Goal: Task Accomplishment & Management: Use online tool/utility

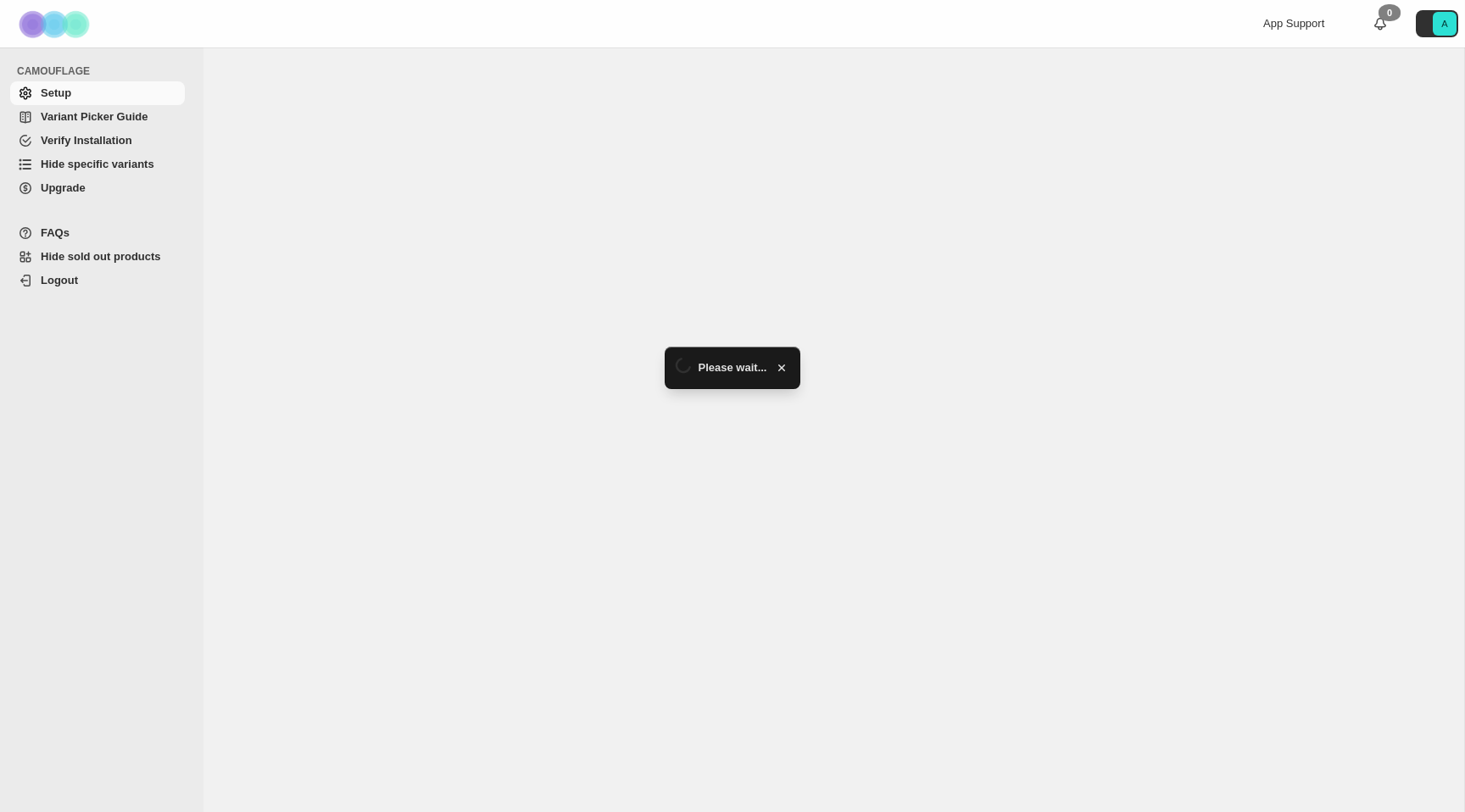
select select "**********"
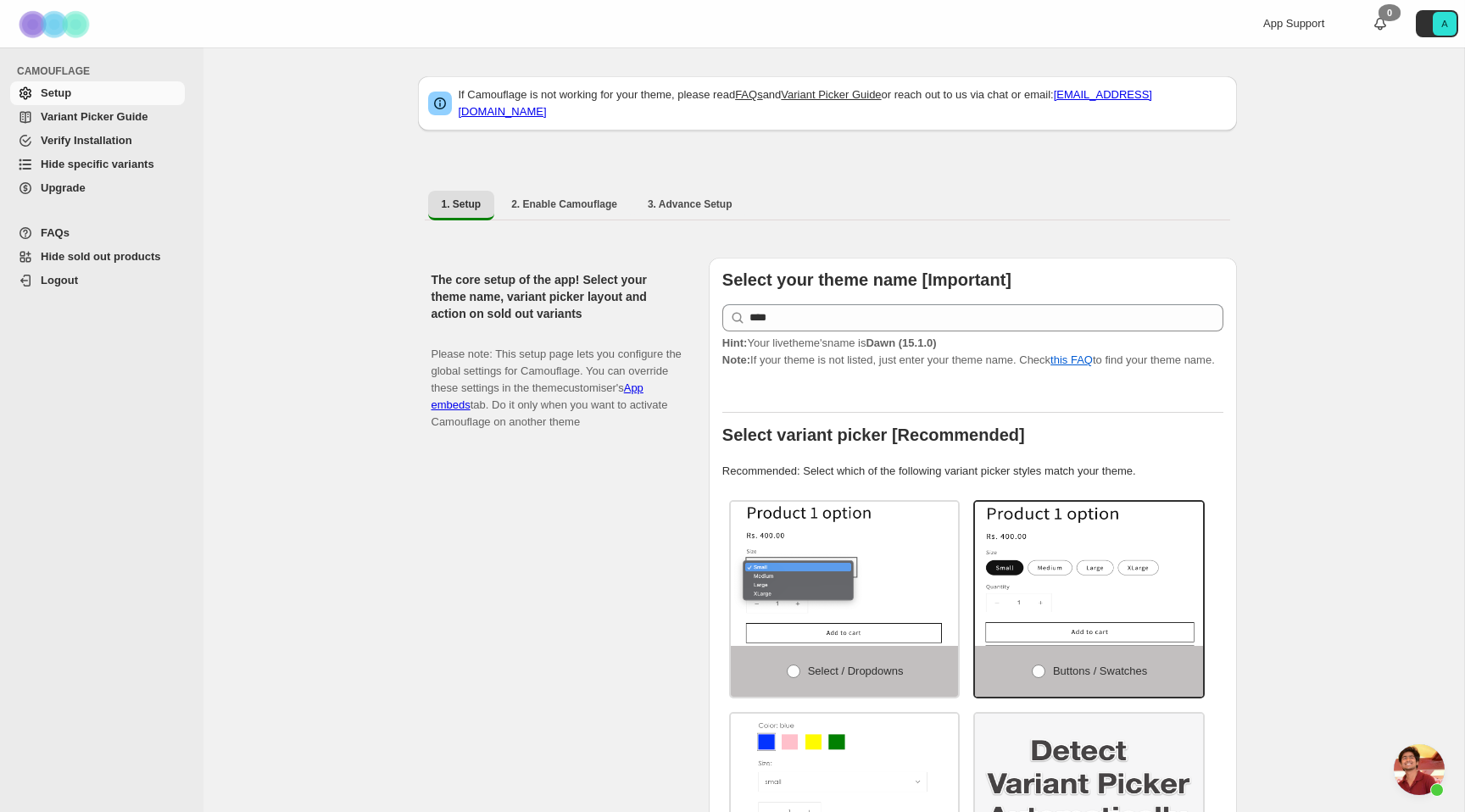
click at [72, 165] on span "Hide specific variants" at bounding box center [97, 164] width 114 height 13
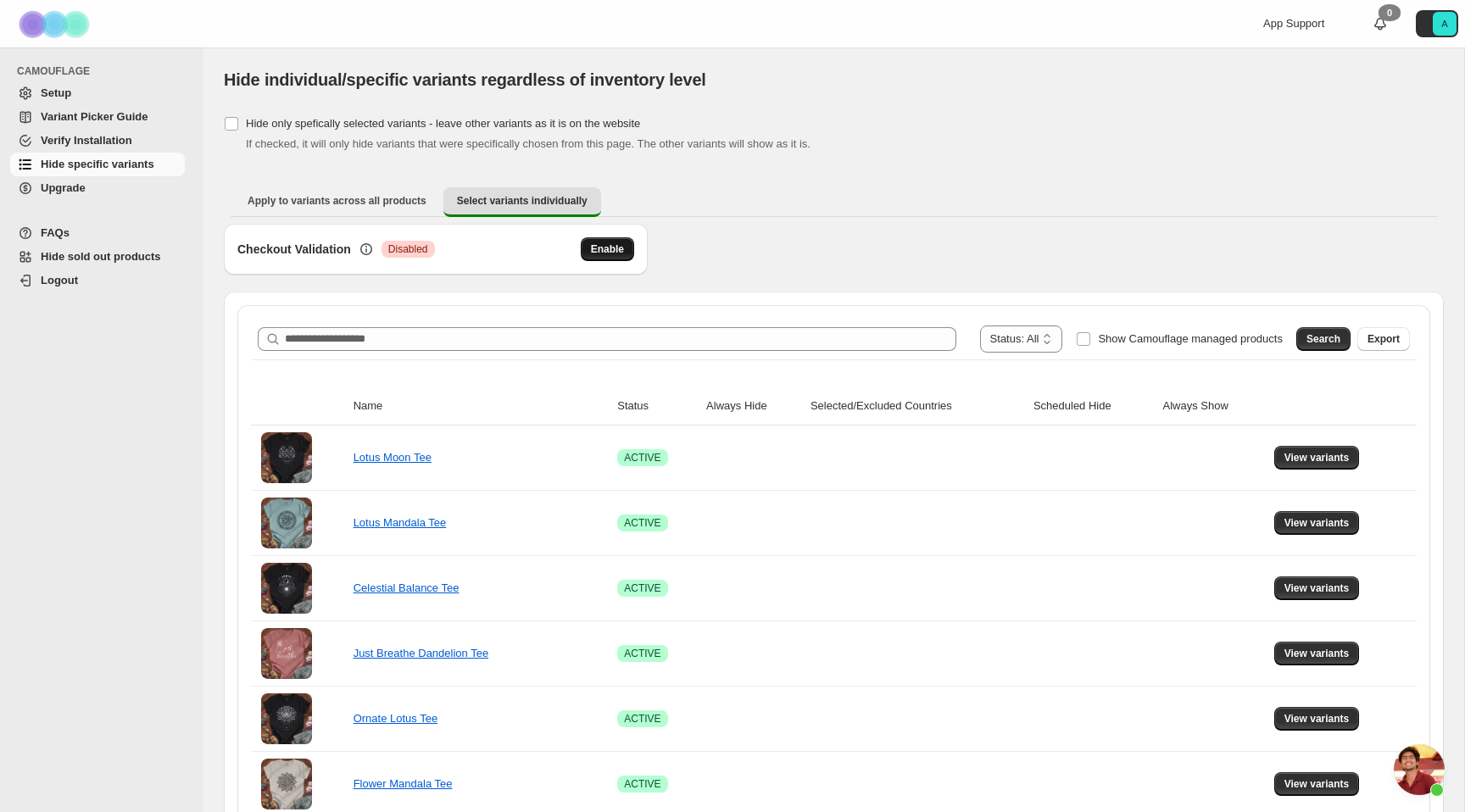
click at [602, 257] on button "Enable" at bounding box center [607, 249] width 53 height 24
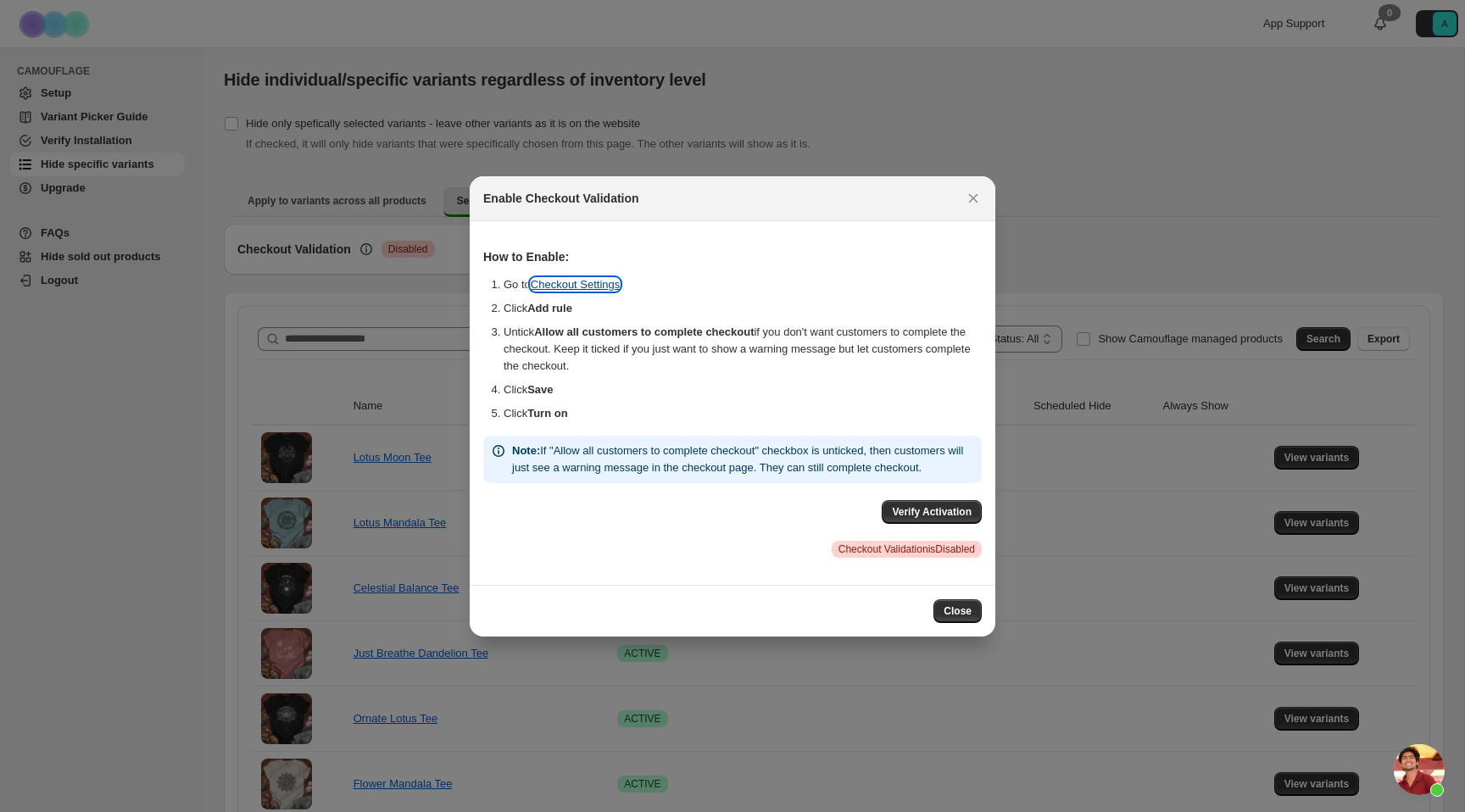
click at [608, 278] on link "Checkout Settings" at bounding box center [576, 284] width 90 height 13
click at [944, 519] on span "Verify Activation" at bounding box center [932, 512] width 80 height 14
click at [770, 353] on li "Untick Allow all customers to complete checkout if you don't want customers to …" at bounding box center [743, 349] width 478 height 51
click at [923, 524] on button "Verify Activation" at bounding box center [932, 512] width 100 height 24
click at [958, 615] on span "Close" at bounding box center [957, 611] width 28 height 14
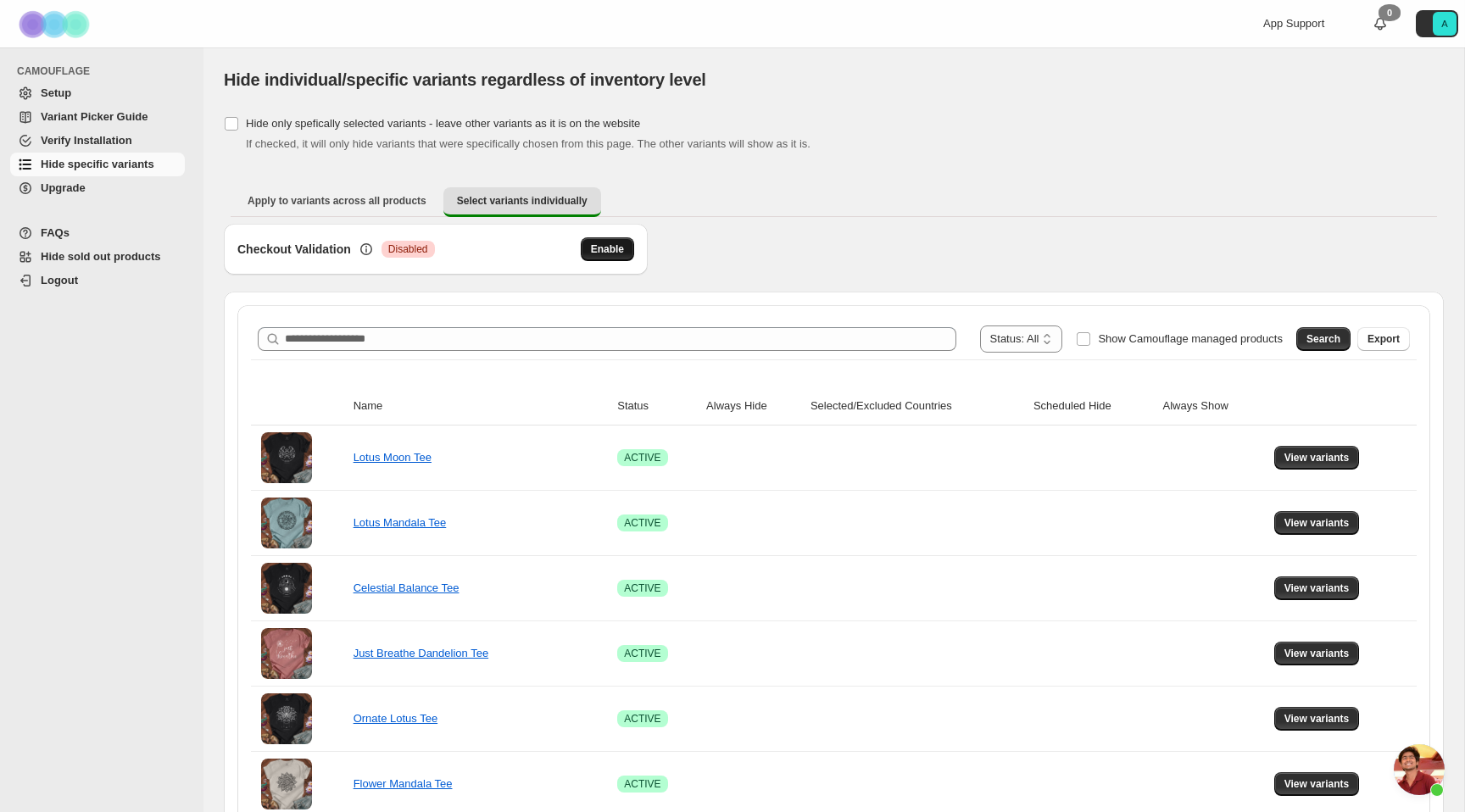
click at [604, 248] on span "Enable" at bounding box center [607, 249] width 33 height 14
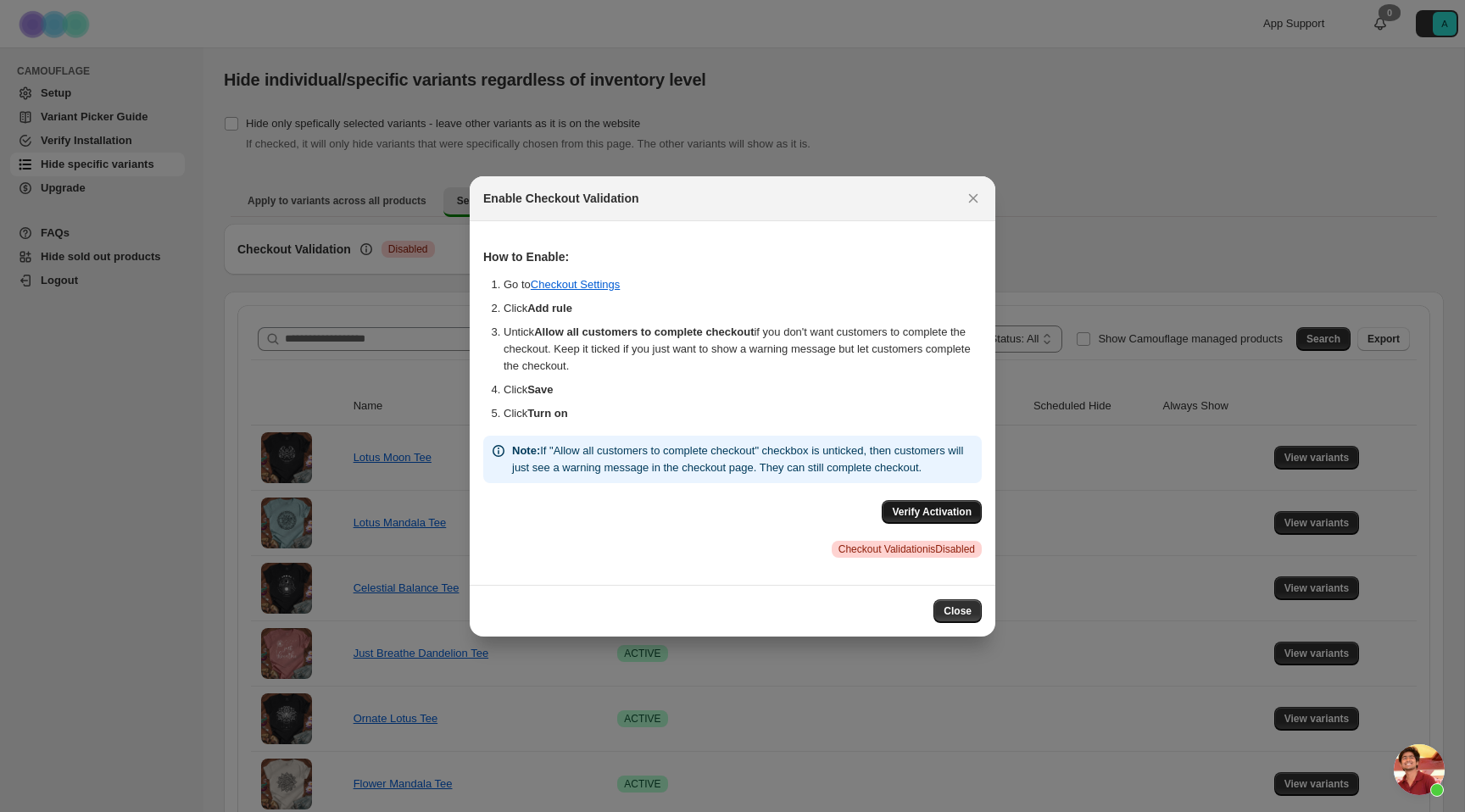
click at [924, 519] on span "Verify Activation" at bounding box center [932, 512] width 80 height 14
click at [954, 519] on span "Verify Activation" at bounding box center [932, 512] width 80 height 14
click at [958, 618] on span "Close" at bounding box center [957, 611] width 28 height 14
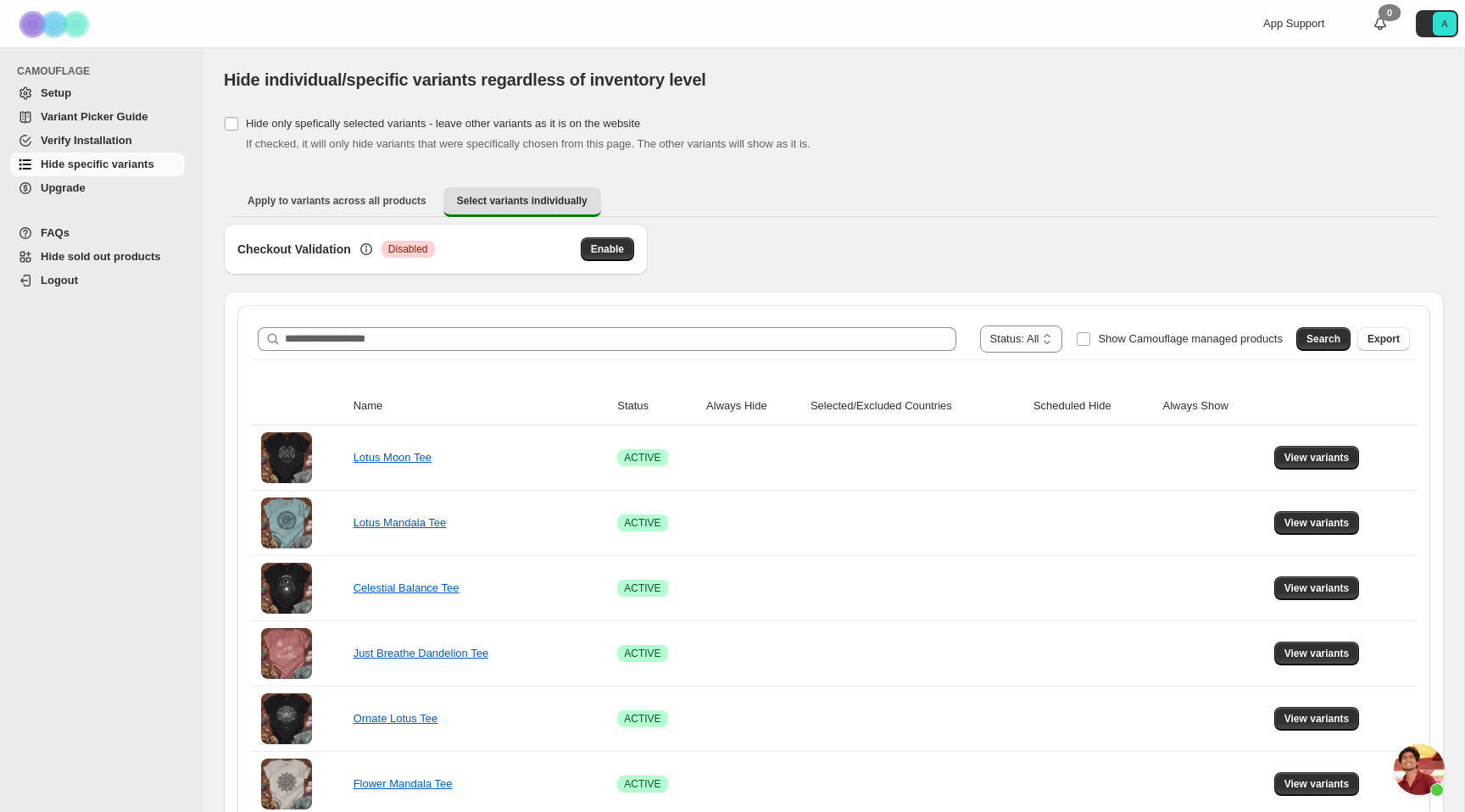
click at [81, 162] on span "Hide specific variants" at bounding box center [97, 164] width 114 height 13
click at [331, 189] on button "Apply to variants across all products" at bounding box center [337, 201] width 206 height 27
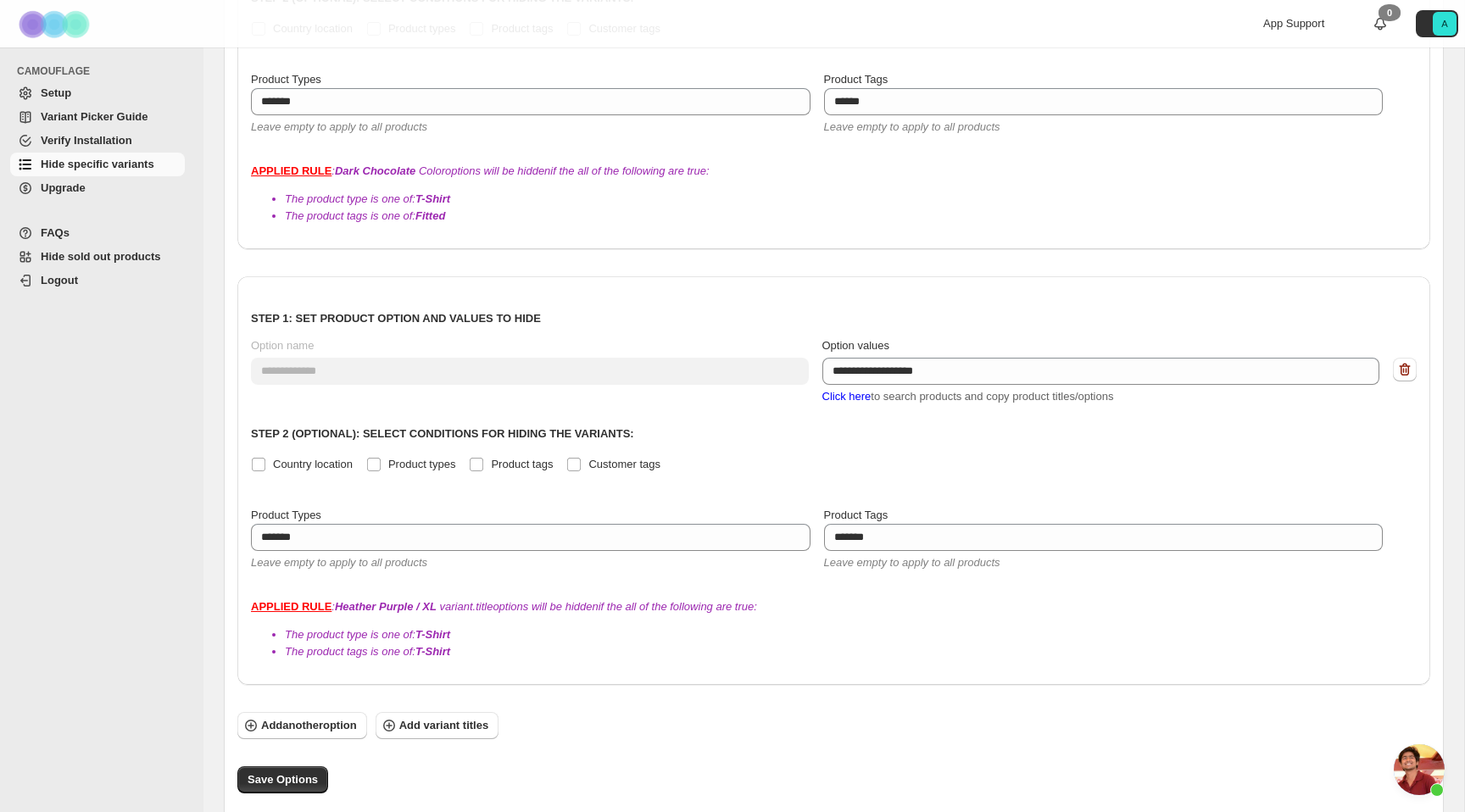
scroll to position [526, 0]
click at [1406, 371] on icon "button" at bounding box center [1405, 367] width 17 height 17
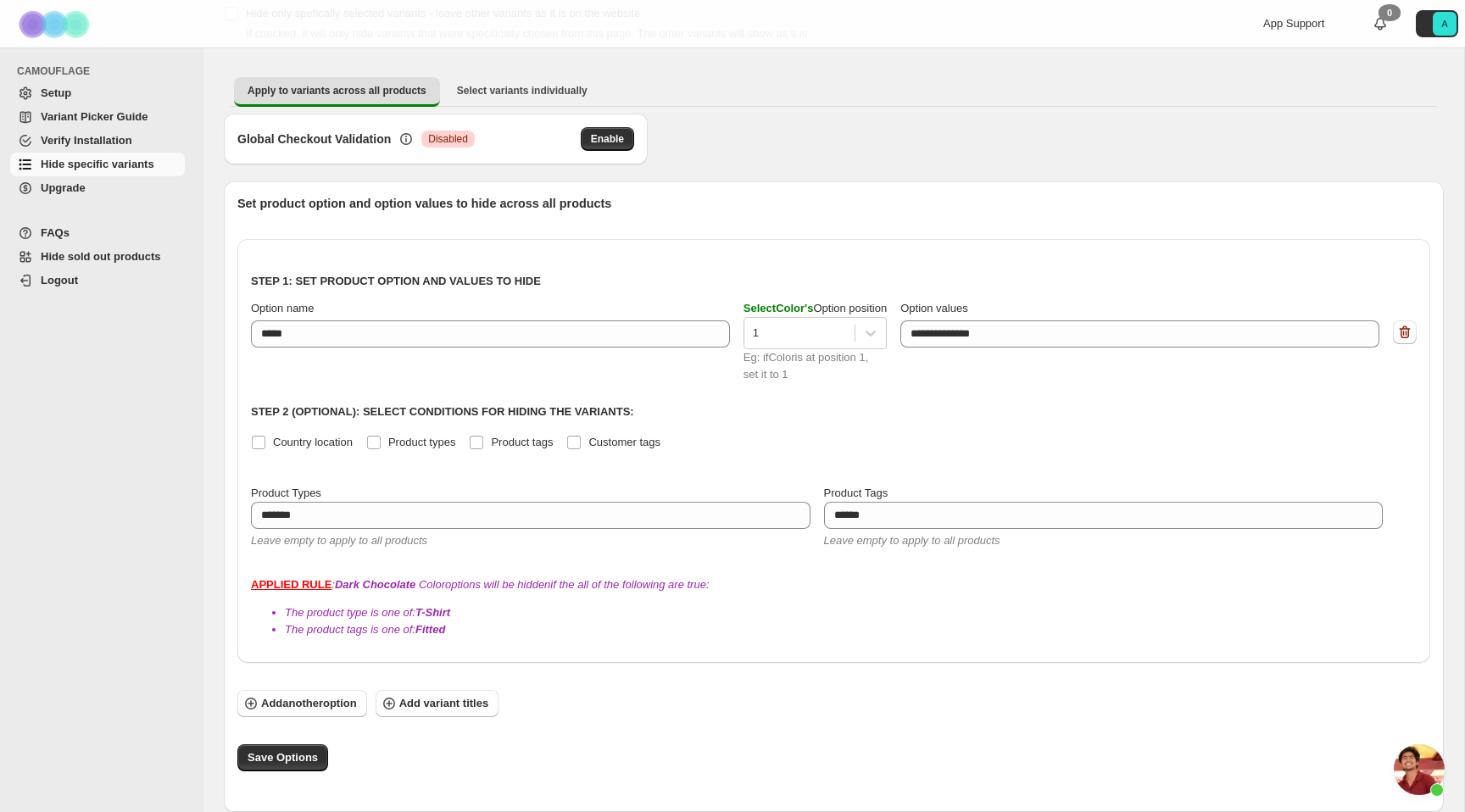
scroll to position [110, 0]
click at [241, 761] on button "Save Options" at bounding box center [282, 758] width 91 height 27
click at [319, 756] on button "Save Options" at bounding box center [282, 758] width 91 height 27
